Goal: Task Accomplishment & Management: Manage account settings

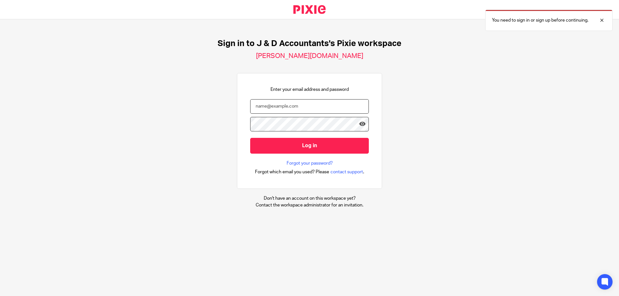
click at [283, 105] on input "email" at bounding box center [309, 106] width 119 height 15
type input "philip@janddaccountants.co.uk"
click at [250, 138] on input "Log in" at bounding box center [309, 146] width 119 height 16
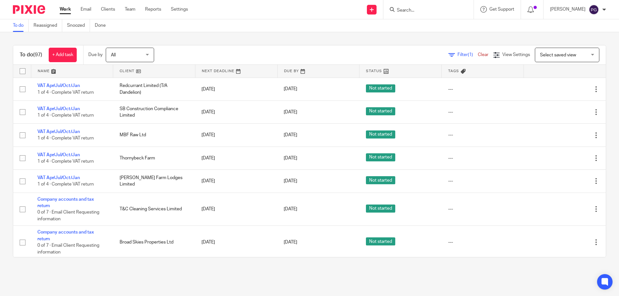
drag, startPoint x: 0, startPoint y: 0, endPoint x: 90, endPoint y: 18, distance: 92.1
click at [91, 9] on link "Email" at bounding box center [86, 9] width 11 height 6
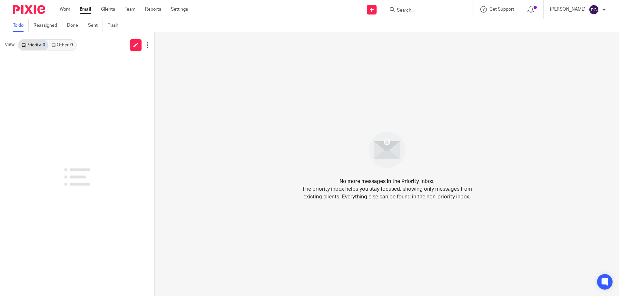
click at [419, 9] on input "Search" at bounding box center [425, 11] width 58 height 6
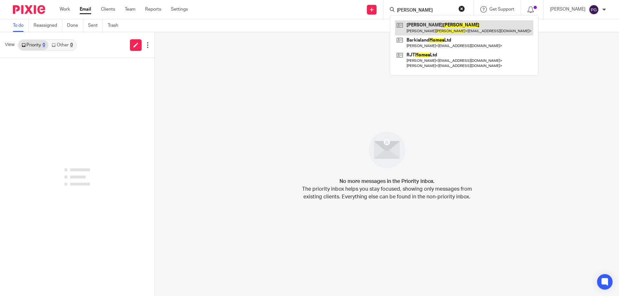
type input "holmes"
click at [422, 30] on link at bounding box center [464, 27] width 138 height 15
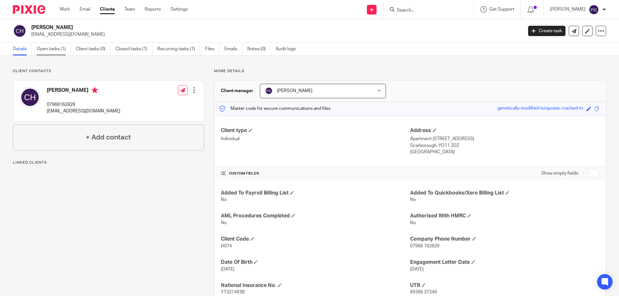
click at [49, 52] on link "Open tasks (1)" at bounding box center [54, 49] width 34 height 13
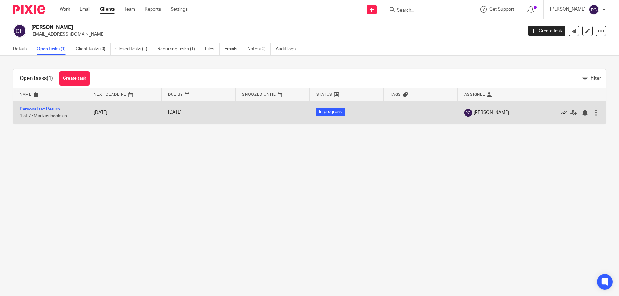
click at [561, 114] on icon at bounding box center [564, 113] width 6 height 6
